Goal: Task Accomplishment & Management: Use online tool/utility

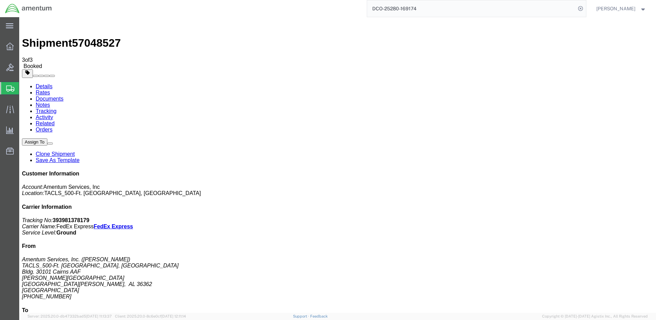
click at [388, 8] on input "DCO-25280-169174" at bounding box center [471, 8] width 209 height 16
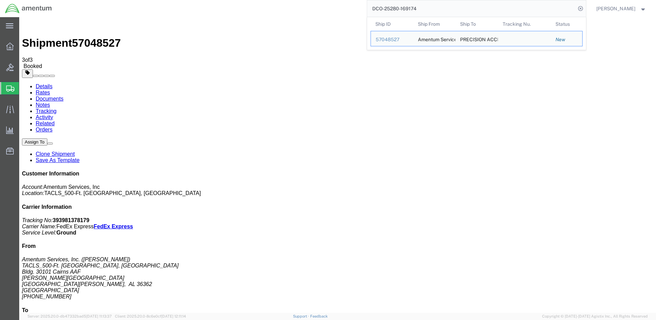
click at [388, 8] on input "DCO-25280-169174" at bounding box center [471, 8] width 209 height 16
paste input "8"
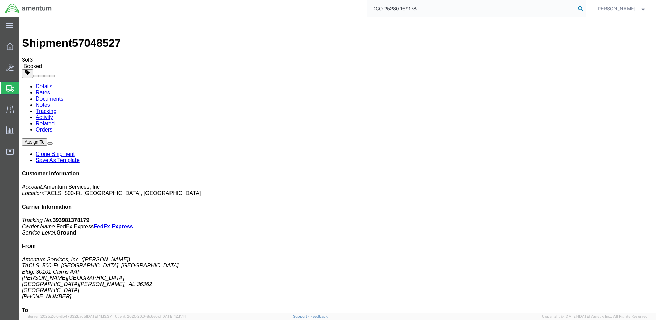
type input "DCO-25280-169178"
click at [585, 8] on icon at bounding box center [581, 9] width 10 height 10
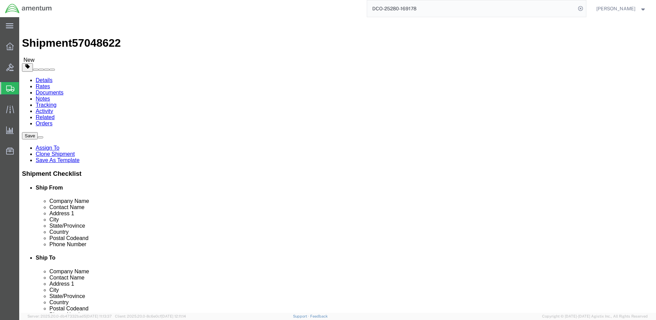
select select "42684"
click button "Rate Shipment"
